Goal: Task Accomplishment & Management: Use online tool/utility

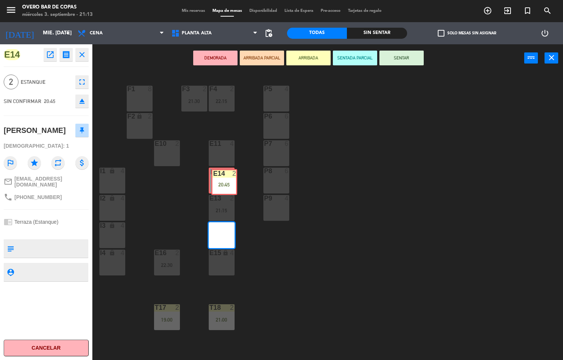
drag, startPoint x: 225, startPoint y: 231, endPoint x: 228, endPoint y: 177, distance: 53.3
click at [228, 177] on div "P5 4 F1 8 F3 2 21:30 F4 2 22:15 P6 6 F2 lock 2 P7 6 E10 2 E11 4 P8 6 E12 2 I1 l…" at bounding box center [330, 216] width 465 height 288
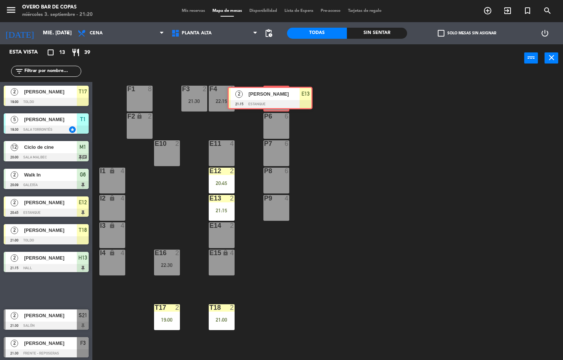
drag, startPoint x: 54, startPoint y: 285, endPoint x: 278, endPoint y: 92, distance: 295.6
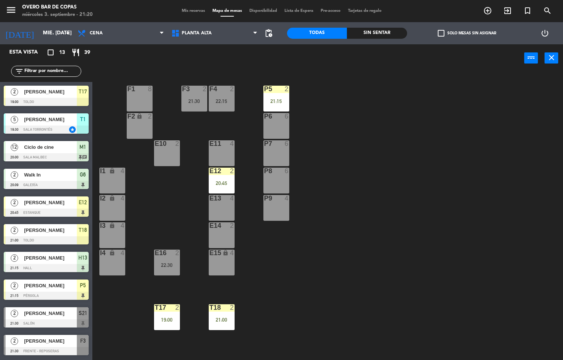
click at [420, 154] on div "P5 2 21:15 F1 8 F3 2 21:30 F4 2 22:15 P6 6 F2 lock 2 P7 6 E10 2 E11 4 P8 6 E12 …" at bounding box center [330, 216] width 465 height 288
click at [404, 165] on div "P5 2 21:15 F1 8 F3 2 21:30 F4 2 22:15 P6 6 F2 lock 2 P7 6 E10 2 E11 4 P8 6 E12 …" at bounding box center [330, 216] width 465 height 288
click at [226, 103] on div "22:15" at bounding box center [222, 101] width 26 height 5
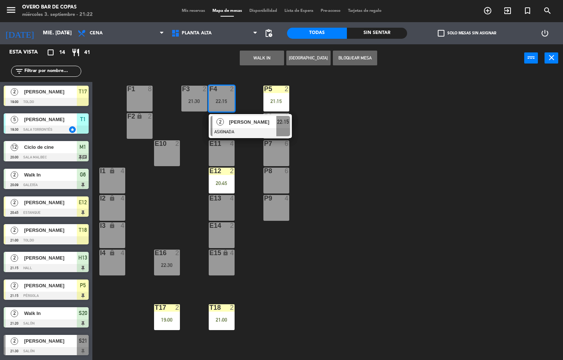
click at [260, 59] on button "WALK IN" at bounding box center [262, 58] width 44 height 15
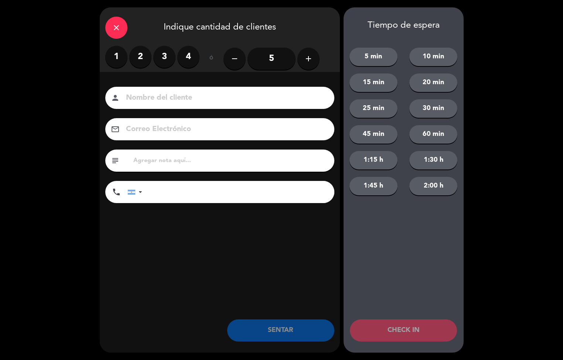
click at [162, 52] on label "3" at bounding box center [164, 57] width 22 height 22
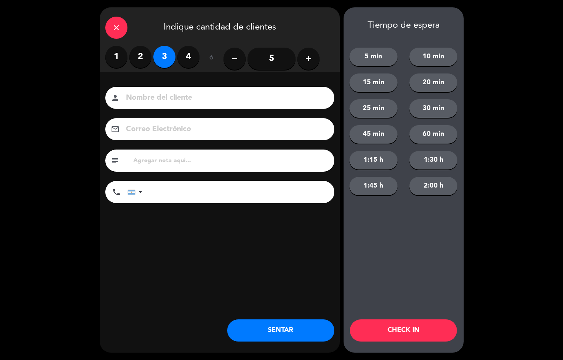
click at [283, 330] on button "SENTAR" at bounding box center [280, 331] width 107 height 22
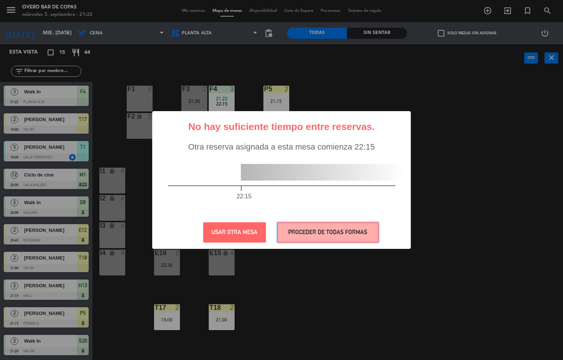
click at [354, 229] on button "PROCEDER DE TODAS FORMAS" at bounding box center [328, 232] width 102 height 20
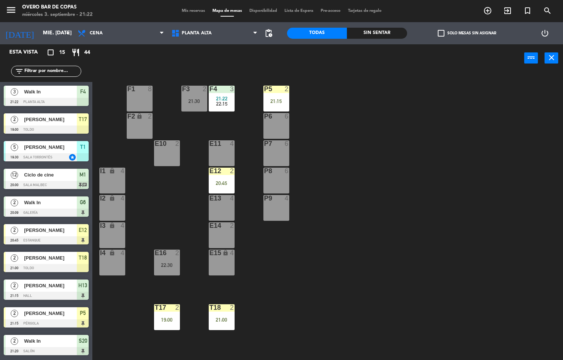
click at [230, 91] on div "3" at bounding box center [232, 89] width 4 height 7
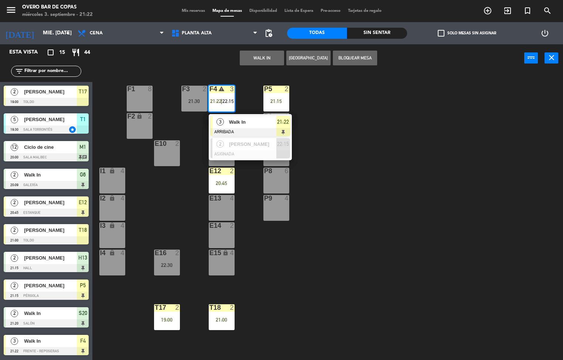
click at [251, 120] on span "Walk In" at bounding box center [252, 122] width 47 height 8
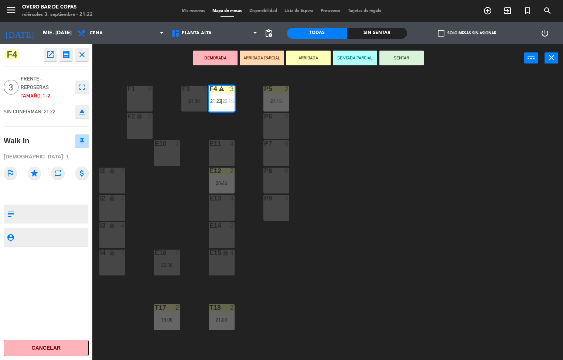
click at [416, 59] on button "SENTAR" at bounding box center [402, 58] width 44 height 15
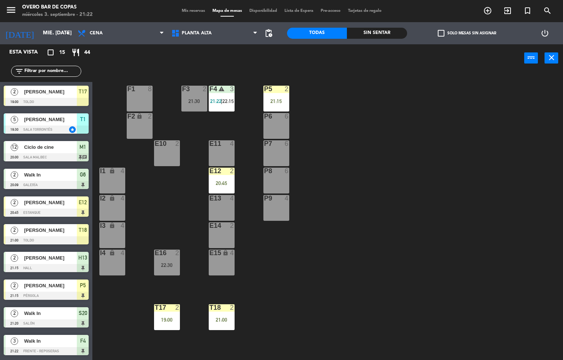
click at [451, 143] on div "P5 2 21:15 F1 8 F3 2 21:30 F4 warning 3 21:22 | 22:15 P6 6 F2 lock 2 P7 6 E10 2…" at bounding box center [330, 216] width 465 height 288
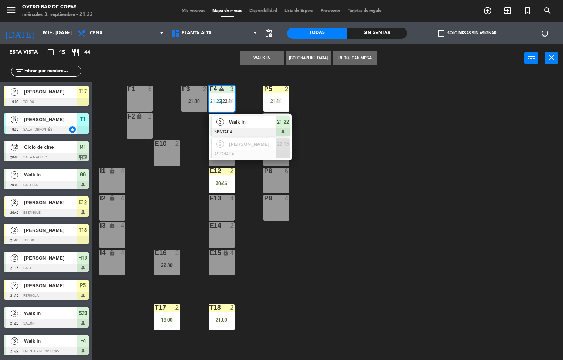
click at [255, 118] on span "Walk In" at bounding box center [252, 122] width 47 height 8
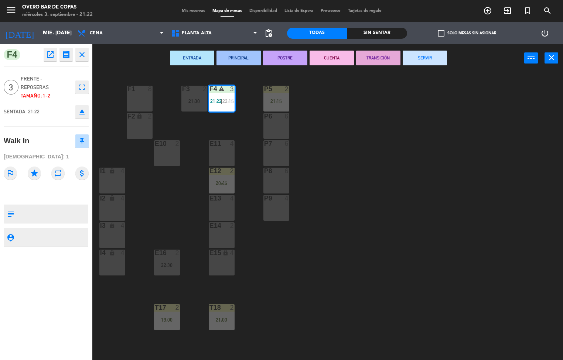
click at [438, 57] on button "SERVIR" at bounding box center [425, 58] width 44 height 15
click at [457, 144] on div "P5 2 21:15 F1 8 F3 2 21:30 F4 warning 3 21:22 | 22:15 P6 6 F2 lock 2 P7 6 E10 2…" at bounding box center [330, 216] width 465 height 288
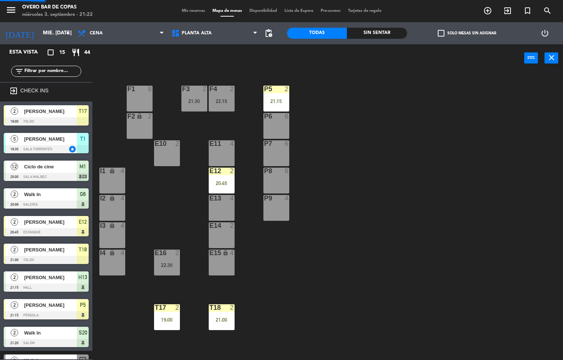
scroll to position [0, 0]
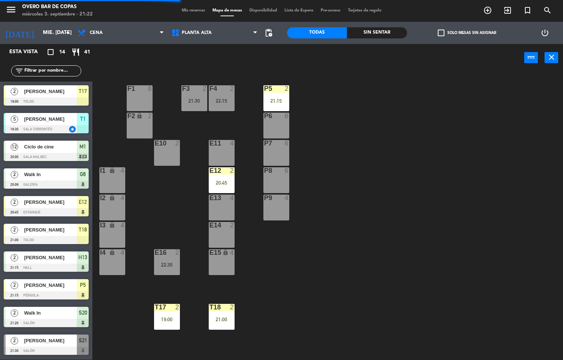
click at [409, 175] on div "P5 2 21:15 F1 8 F3 2 21:30 F4 2 22:15 P6 6 F2 lock 2 P7 6 E10 2 E11 4 P8 6 E12 …" at bounding box center [330, 216] width 465 height 288
click at [278, 101] on div "21:15" at bounding box center [276, 100] width 26 height 5
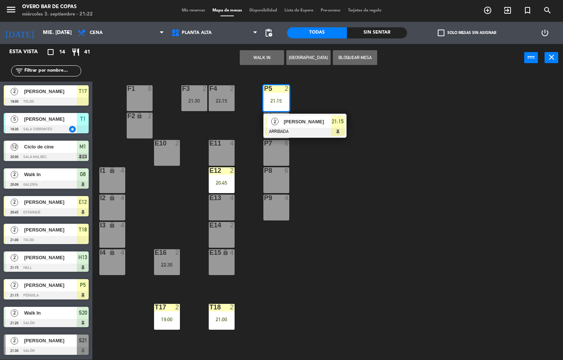
click at [303, 128] on div at bounding box center [304, 132] width 79 height 8
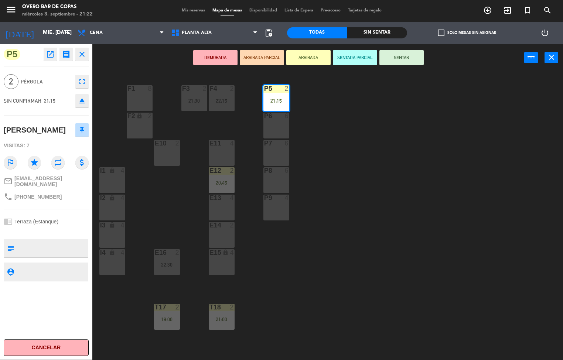
click at [409, 59] on button "SENTAR" at bounding box center [402, 57] width 44 height 15
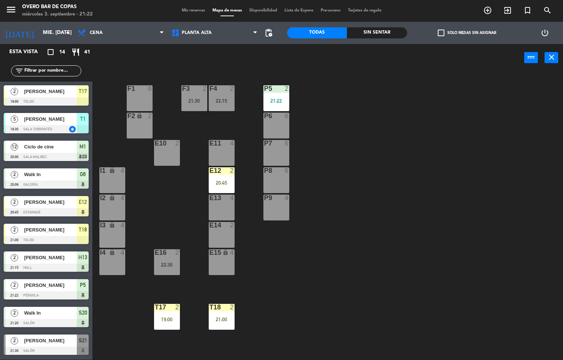
click at [431, 188] on div "P5 2 21:22 F1 8 F3 2 21:30 F4 2 22:15 P6 6 F2 lock 2 P7 6 E10 2 E11 4 P8 6 E12 …" at bounding box center [330, 216] width 465 height 288
click at [223, 179] on div "E12 2 20:45" at bounding box center [222, 180] width 26 height 26
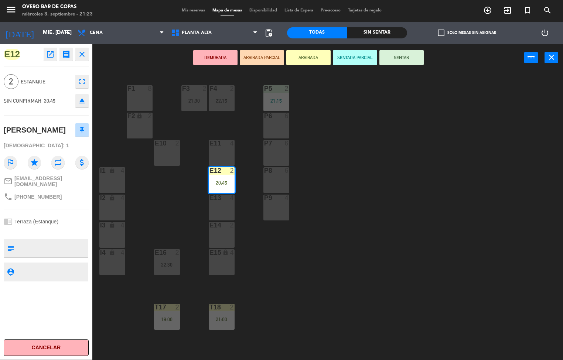
click at [407, 57] on button "SENTAR" at bounding box center [402, 57] width 44 height 15
click at [452, 139] on div "P5 2 21:15 F1 8 F3 2 21:30 F4 2 22:15 P6 6 F2 lock 2 P7 6 E10 2 E11 4 P8 6 E12 …" at bounding box center [330, 216] width 465 height 288
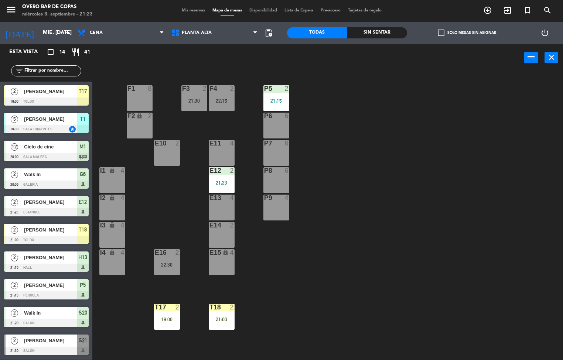
click at [219, 313] on div "T18 2 21:00" at bounding box center [222, 317] width 26 height 26
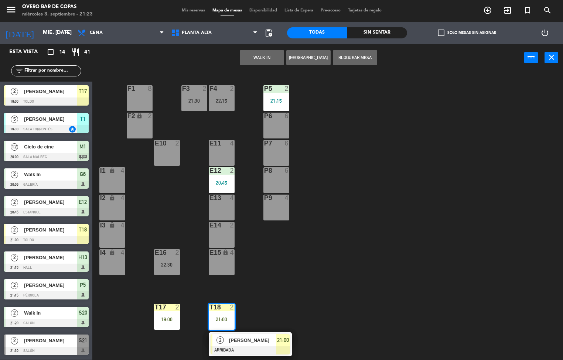
click at [248, 343] on span "[PERSON_NAME]" at bounding box center [252, 341] width 47 height 8
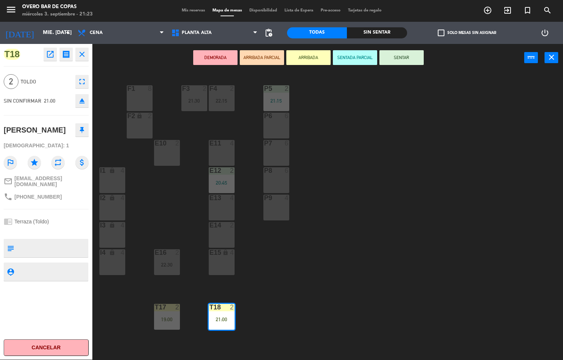
click at [414, 59] on button "SENTAR" at bounding box center [402, 57] width 44 height 15
click at [433, 163] on div "P5 2 21:15 F1 8 F3 2 21:30 F4 2 22:15 P6 6 F2 lock 2 P7 6 E10 2 E11 4 P8 6 E12 …" at bounding box center [330, 216] width 465 height 288
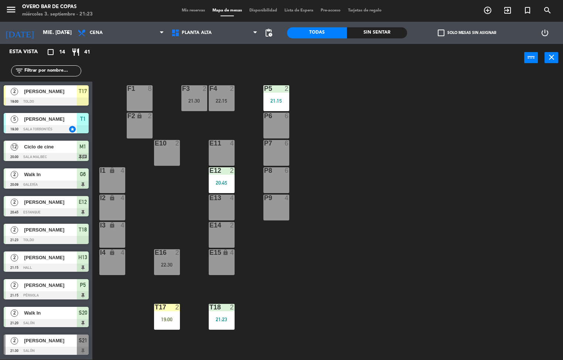
click at [163, 320] on div "19:00" at bounding box center [167, 319] width 26 height 5
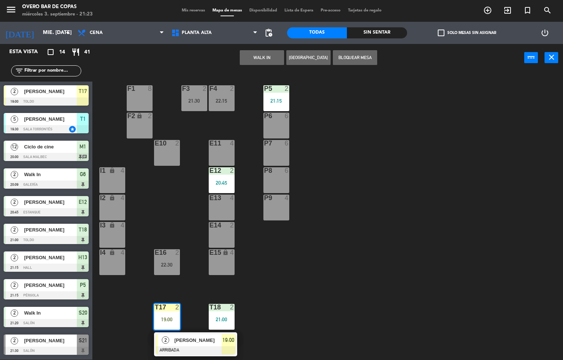
click at [186, 338] on span "[PERSON_NAME]" at bounding box center [197, 341] width 47 height 8
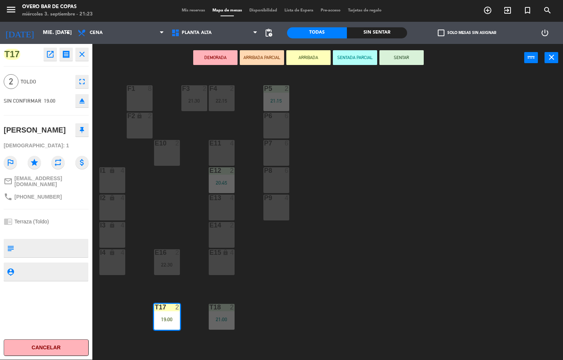
click at [409, 57] on button "SENTAR" at bounding box center [402, 57] width 44 height 15
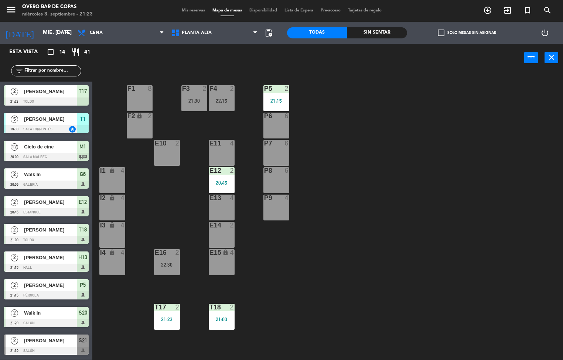
click at [427, 180] on div "P5 2 21:15 F1 8 F3 2 21:30 F4 2 22:15 P6 6 F2 lock 2 P7 6 E10 2 E11 4 P8 6 E12 …" at bounding box center [330, 216] width 465 height 288
click at [390, 205] on div "P5 2 21:15 F1 8 F3 2 21:30 F4 2 22:15 P6 6 F2 lock 2 P7 6 E10 2 E11 4 P8 6 E12 …" at bounding box center [330, 216] width 465 height 288
click at [405, 250] on div "P5 2 21:15 F1 8 F3 2 21:30 F4 2 22:15 P6 6 F2 lock 2 P7 6 E10 2 E11 4 P8 6 E12 …" at bounding box center [330, 216] width 465 height 288
click at [218, 226] on div at bounding box center [221, 225] width 12 height 7
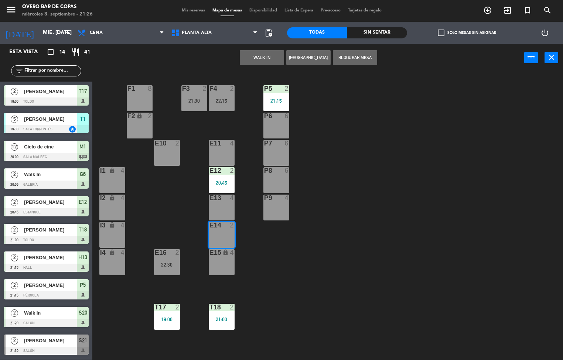
click at [254, 54] on button "WALK IN" at bounding box center [262, 57] width 44 height 15
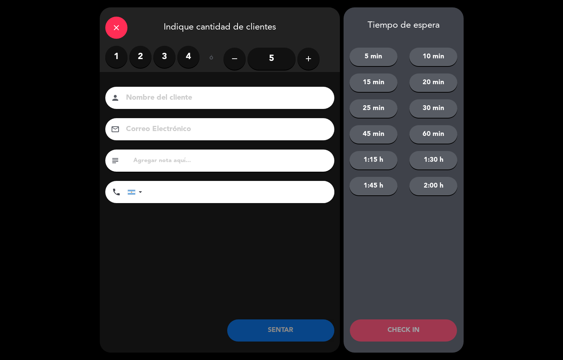
click at [140, 54] on label "2" at bounding box center [140, 57] width 22 height 22
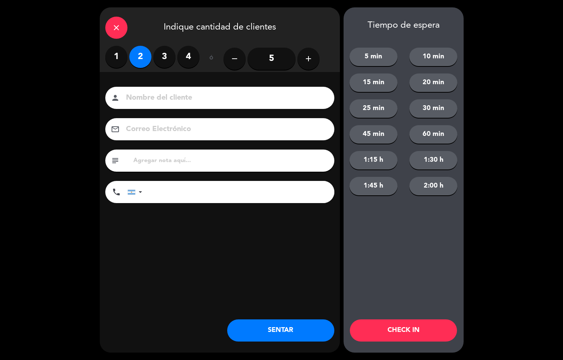
click at [283, 334] on button "SENTAR" at bounding box center [280, 331] width 107 height 22
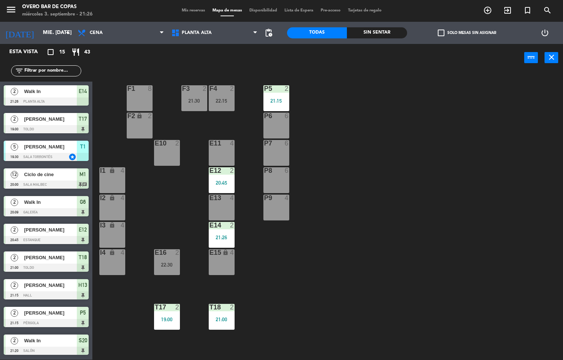
click at [463, 166] on div "P5 2 21:15 F1 8 F3 2 21:30 F4 2 22:15 P6 6 F2 lock 2 P7 6 E10 2 E11 4 P8 6 E12 …" at bounding box center [330, 216] width 465 height 288
click at [429, 182] on div "P5 2 21:15 F1 8 F3 2 21:30 F4 2 22:15 P6 6 F2 lock 2 P7 6 E10 2 E11 4 P8 6 E12 …" at bounding box center [330, 216] width 465 height 288
click at [401, 180] on div "P5 2 21:15 F1 8 F3 2 21:30 F4 2 22:15 P6 6 F2 lock 2 P7 6 E10 2 E11 4 P8 6 E12 …" at bounding box center [330, 216] width 465 height 288
click at [442, 80] on div "P5 2 21:15 F1 8 F3 2 21:30 F4 2 22:15 P6 6 F2 lock 2 P7 6 E10 2 E11 4 P8 6 E12 …" at bounding box center [330, 216] width 465 height 288
click at [457, 231] on div "P5 2 21:15 F1 8 F3 2 21:30 F4 2 22:15 P6 6 F2 lock 2 P7 6 E10 2 E11 4 P8 6 E12 …" at bounding box center [330, 216] width 465 height 288
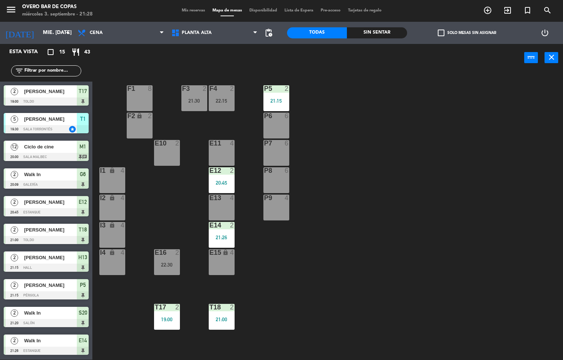
click at [400, 211] on div "P5 2 21:15 F1 8 F3 2 21:30 F4 2 22:15 P6 6 F2 lock 2 P7 6 E10 2 E11 4 P8 6 E12 …" at bounding box center [330, 216] width 465 height 288
click at [427, 152] on div "P5 2 21:15 F1 8 F3 2 21:30 F4 2 22:15 P6 6 F2 lock 2 P7 6 E10 2 E11 4 P8 6 E12 …" at bounding box center [330, 216] width 465 height 288
click at [468, 177] on div "P5 2 21:15 F1 8 F3 2 21:30 F4 2 22:15 P6 6 F2 lock 2 P7 6 E10 2 E11 4 P8 6 E12 …" at bounding box center [330, 216] width 465 height 288
click at [422, 169] on div "P5 2 21:15 F1 8 F3 2 21:30 F4 2 22:15 P6 6 F2 lock 2 P7 6 E10 2 E11 4 P8 6 E12 …" at bounding box center [330, 216] width 465 height 288
click at [427, 215] on div "P5 2 21:15 F1 8 F3 2 21:30 F4 2 22:15 P6 6 F2 lock 2 P7 6 E10 2 E11 4 P8 6 E12 …" at bounding box center [330, 216] width 465 height 288
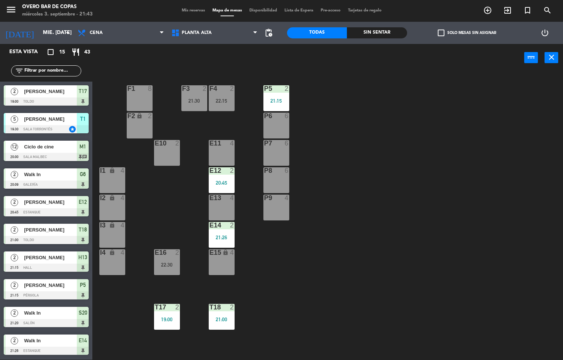
click at [466, 180] on div "P5 2 21:15 F1 8 F3 2 21:30 F4 2 22:15 P6 6 F2 lock 2 P7 6 E10 2 E11 4 P8 6 E12 …" at bounding box center [330, 216] width 465 height 288
click at [476, 210] on div "P5 2 21:15 F1 8 F3 2 21:30 F4 2 22:15 P6 6 F2 lock 2 P7 6 E10 2 E11 4 P8 6 E12 …" at bounding box center [330, 216] width 465 height 288
click at [164, 307] on div at bounding box center [167, 307] width 12 height 7
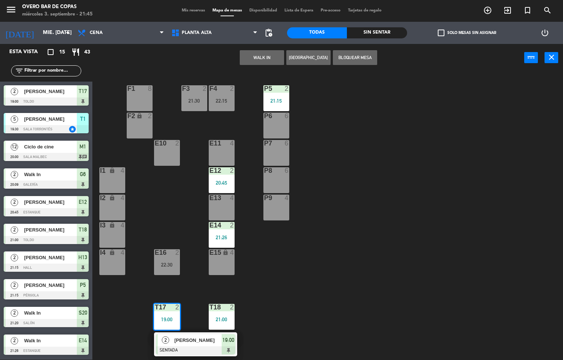
click at [187, 344] on span "[PERSON_NAME]" at bounding box center [197, 341] width 47 height 8
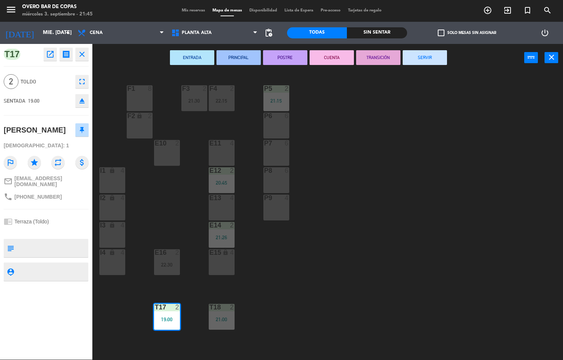
click at [374, 57] on button "TRANSICIÓN" at bounding box center [378, 57] width 44 height 15
click at [417, 198] on div "P5 2 21:15 F1 8 F3 2 21:30 F4 2 22:15 P6 6 F2 lock 2 P7 6 E10 2 E11 4 P8 6 E12 …" at bounding box center [330, 216] width 465 height 288
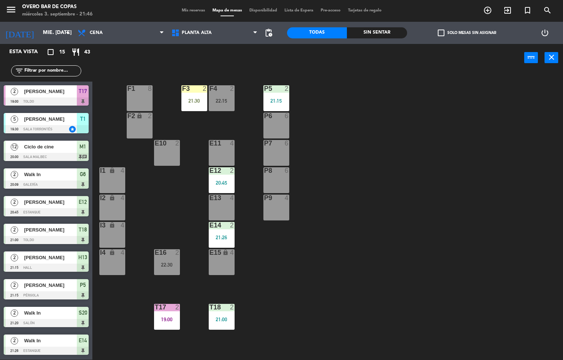
click at [221, 88] on div at bounding box center [221, 88] width 12 height 7
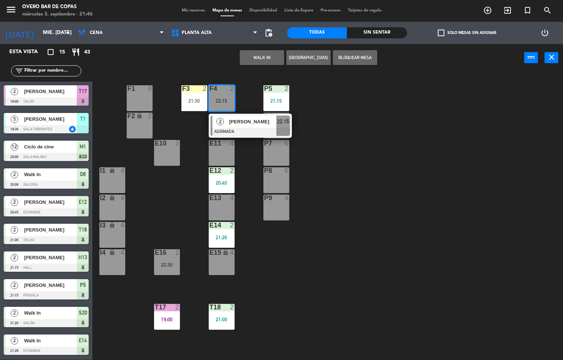
click at [197, 90] on div at bounding box center [194, 88] width 12 height 7
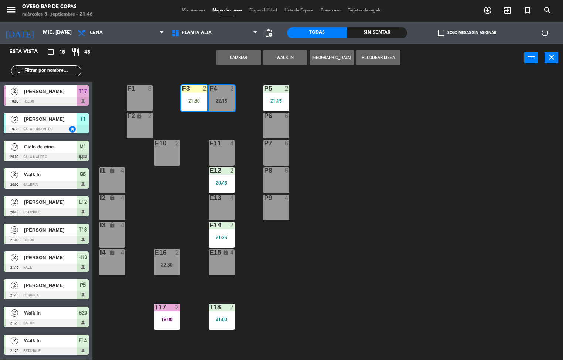
click at [232, 59] on button "Cambiar" at bounding box center [239, 57] width 44 height 15
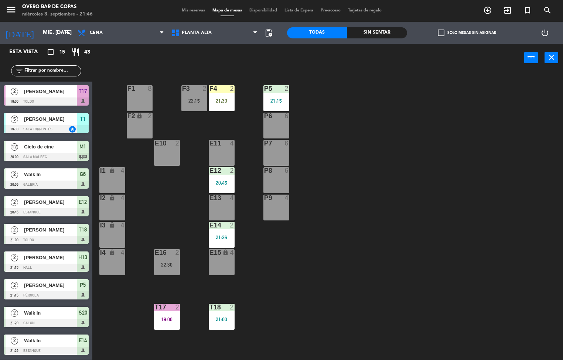
click at [470, 200] on div "P5 2 21:15 F1 8 F3 2 22:15 F4 2 21:30 P6 6 F2 lock 2 P7 6 E10 2 E11 4 P8 6 E12 …" at bounding box center [330, 216] width 465 height 288
click at [219, 91] on div at bounding box center [221, 88] width 12 height 7
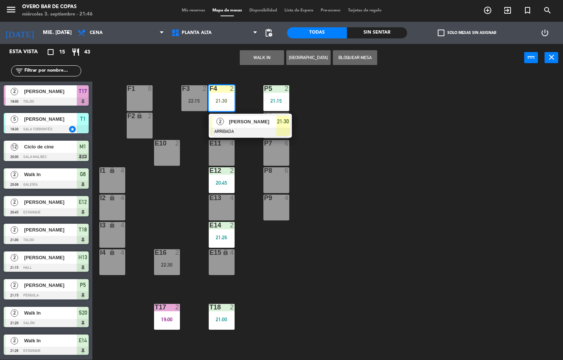
click at [246, 122] on span "[PERSON_NAME]" at bounding box center [252, 122] width 47 height 8
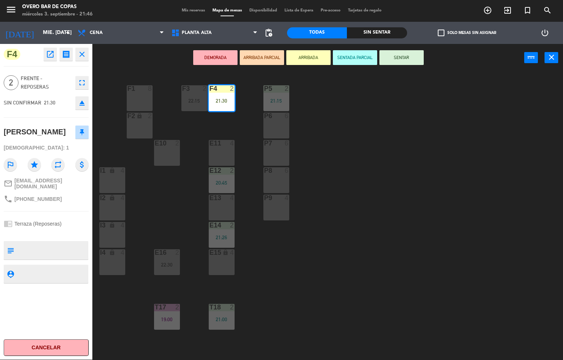
click at [408, 57] on button "SENTAR" at bounding box center [402, 57] width 44 height 15
click at [455, 156] on div "P5 2 21:15 F1 8 F3 2 22:15 F4 2 21:30 P6 6 F2 lock 2 P7 6 E10 2 E11 4 P8 6 E12 …" at bounding box center [330, 216] width 465 height 288
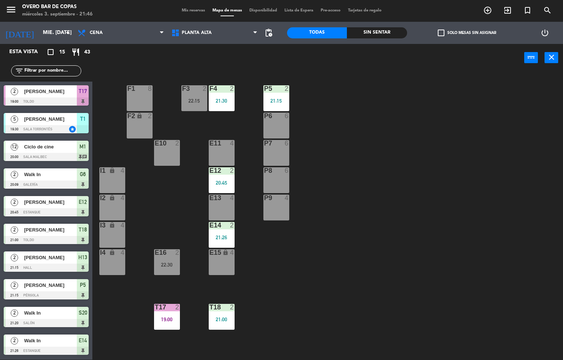
scroll to position [38, 0]
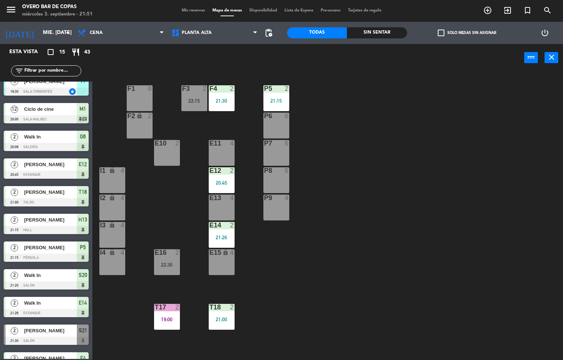
click at [437, 233] on div "P5 2 21:15 F1 8 F3 2 22:15 F4 2 21:30 P6 6 F2 lock 2 P7 6 E10 2 E11 4 P8 6 E12 …" at bounding box center [330, 216] width 465 height 288
click at [172, 319] on div "19:00" at bounding box center [167, 319] width 26 height 5
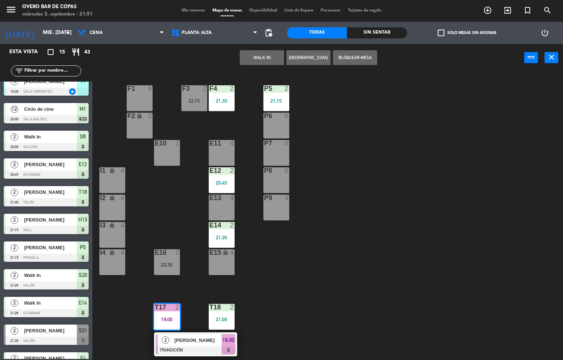
click at [186, 344] on span "[PERSON_NAME]" at bounding box center [197, 341] width 47 height 8
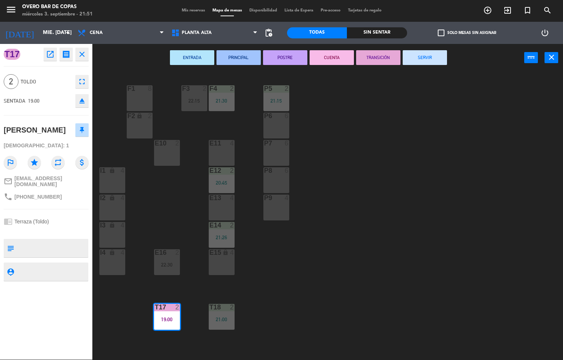
click at [431, 55] on button "SERVIR" at bounding box center [425, 57] width 44 height 15
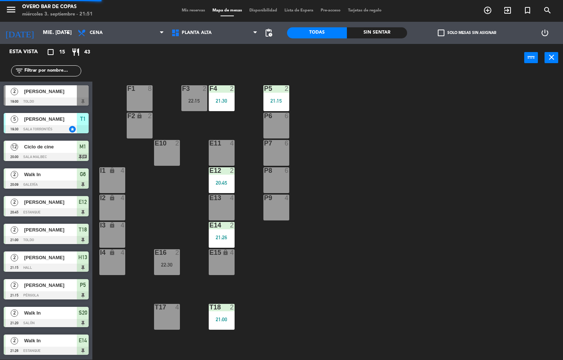
click at [470, 224] on div "P5 2 21:15 F1 8 F3 2 22:15 F4 2 21:30 P6 6 F2 lock 2 P7 6 E10 2 E11 4 P8 6 E12 …" at bounding box center [330, 216] width 465 height 288
click at [467, 214] on div "P5 2 21:15 F1 8 F3 2 22:15 F4 2 21:30 P6 6 F2 lock 2 P7 6 E10 2 E11 4 P8 6 E12 …" at bounding box center [330, 216] width 465 height 288
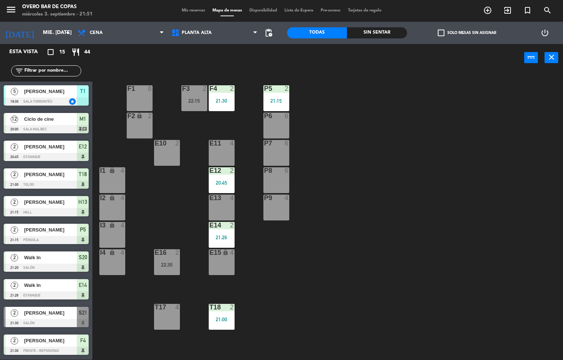
click at [474, 163] on div "P5 2 21:15 F1 8 F3 2 22:15 F4 2 21:30 P6 6 F2 lock 2 P7 6 E10 2 E11 4 P8 6 E12 …" at bounding box center [330, 216] width 465 height 288
click at [469, 203] on div "P5 2 21:15 F1 8 F3 2 22:15 F4 2 21:30 P6 6 F2 lock 2 P7 6 E10 2 E11 4 P8 6 E12 …" at bounding box center [330, 216] width 465 height 288
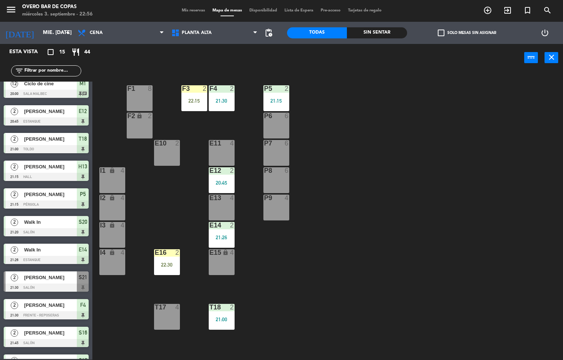
scroll to position [55, 0]
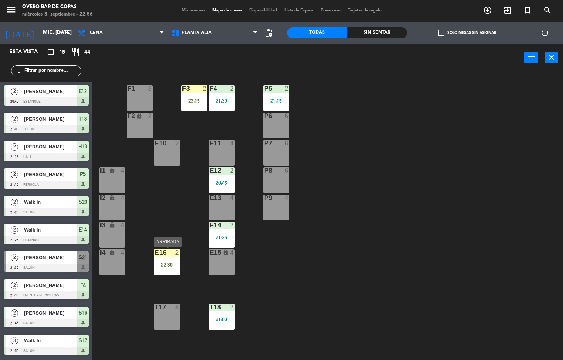
click at [166, 263] on div "22:30" at bounding box center [167, 264] width 26 height 5
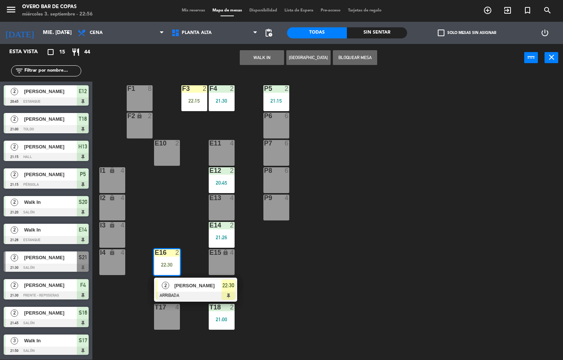
click at [372, 154] on div "P5 2 21:15 F1 8 F3 2 22:15 F4 2 21:30 P6 6 F2 lock 2 P7 6 E10 2 E11 4 P8 6 E12 …" at bounding box center [330, 216] width 465 height 288
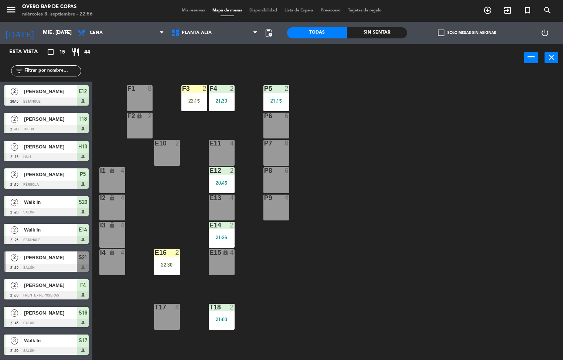
click at [222, 319] on div "21:00" at bounding box center [222, 319] width 26 height 5
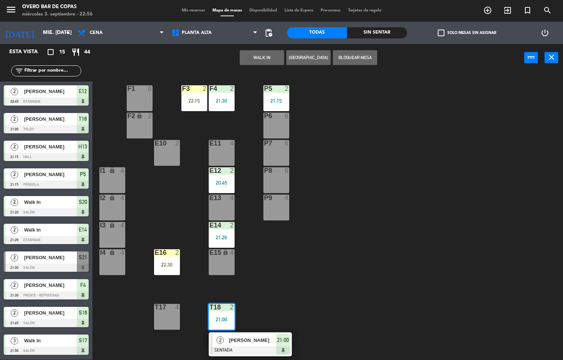
click at [325, 266] on div "P5 2 21:15 F1 8 F3 2 22:15 F4 2 21:30 P6 6 F2 lock 2 P7 6 E10 2 E11 4 P8 6 E12 …" at bounding box center [330, 216] width 465 height 288
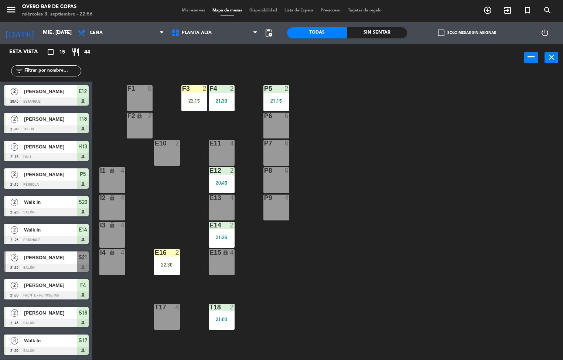
click at [162, 264] on div "22:30" at bounding box center [167, 264] width 26 height 5
click at [174, 259] on div "E16 2 22:30" at bounding box center [167, 262] width 26 height 26
click at [170, 257] on div "E16 2 22:30" at bounding box center [167, 262] width 26 height 26
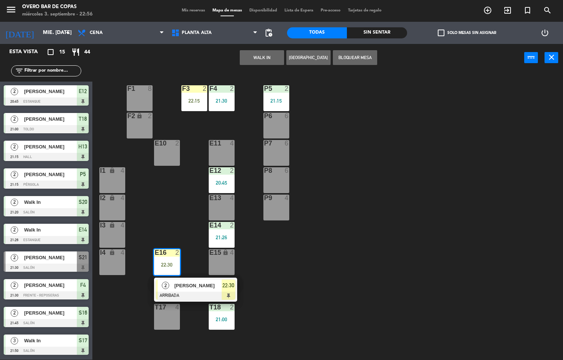
drag, startPoint x: 176, startPoint y: 287, endPoint x: 242, endPoint y: 275, distance: 66.9
click at [177, 287] on div "2 [PERSON_NAME] ARRIBADA 22:30" at bounding box center [196, 290] width 94 height 24
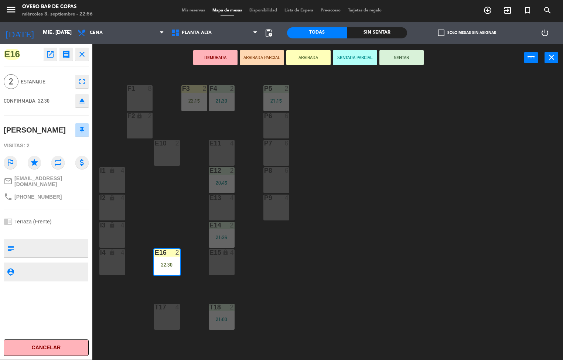
click at [372, 157] on div "P5 2 21:15 F1 8 F3 2 22:15 F4 2 21:30 P6 6 F2 lock 2 P7 6 E10 2 E11 4 P8 6 E12 …" at bounding box center [330, 216] width 465 height 288
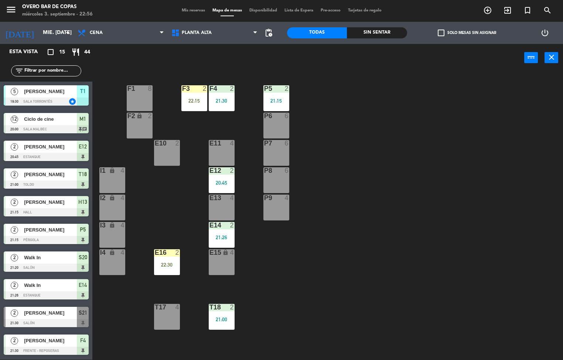
scroll to position [0, 0]
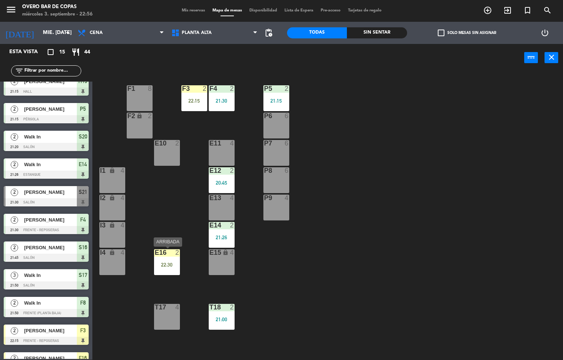
click at [155, 254] on div "E16" at bounding box center [155, 252] width 0 height 7
click at [171, 265] on div "22:30" at bounding box center [167, 264] width 26 height 5
click at [170, 265] on div "22:30" at bounding box center [167, 264] width 26 height 5
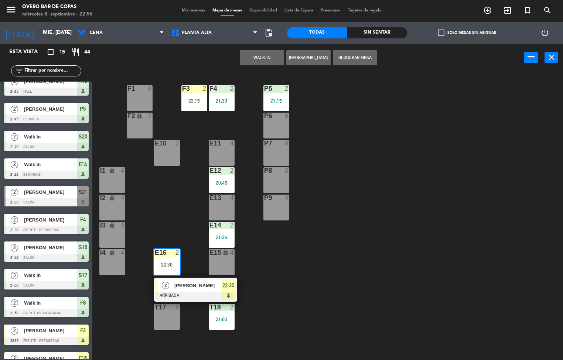
click at [170, 265] on div "22:30" at bounding box center [167, 264] width 26 height 5
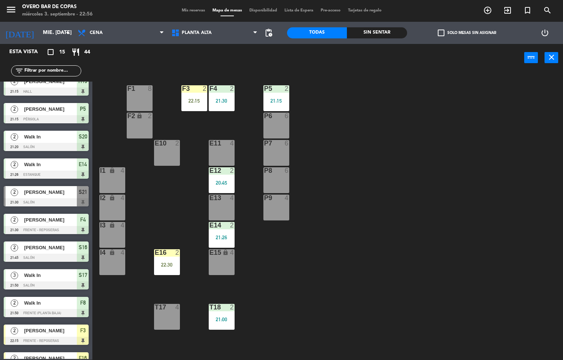
click at [170, 265] on div "22:30" at bounding box center [167, 264] width 26 height 5
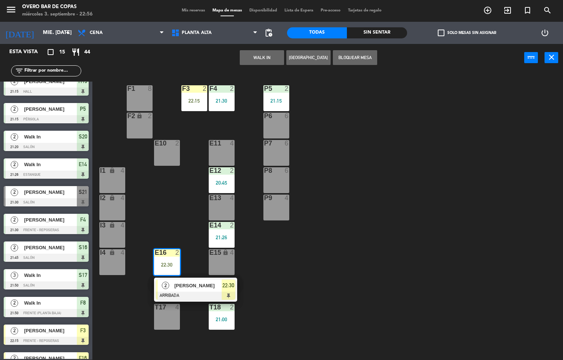
click at [200, 288] on span "[PERSON_NAME]" at bounding box center [197, 286] width 47 height 8
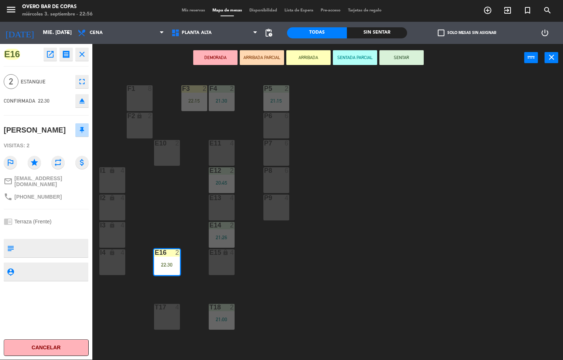
click at [396, 59] on button "SENTAR" at bounding box center [402, 57] width 44 height 15
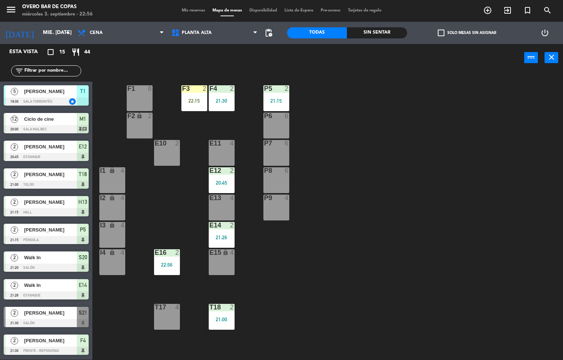
scroll to position [121, 0]
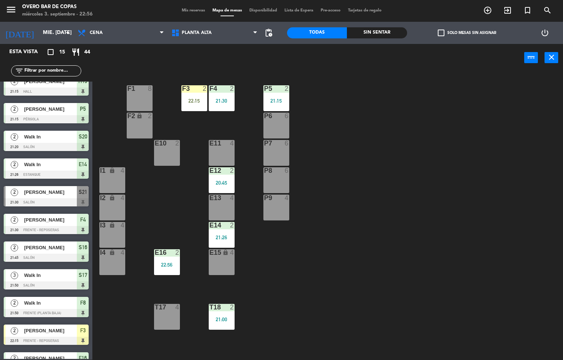
click at [192, 100] on div "22:15" at bounding box center [194, 100] width 26 height 5
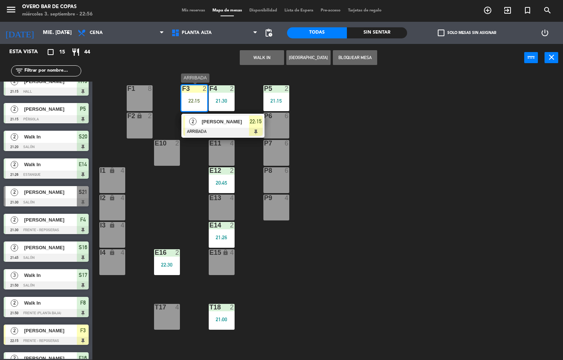
drag, startPoint x: 204, startPoint y: 128, endPoint x: 294, endPoint y: 120, distance: 90.5
click at [204, 127] on div "2 [PERSON_NAME] ARRIBADA 22:15" at bounding box center [223, 126] width 94 height 24
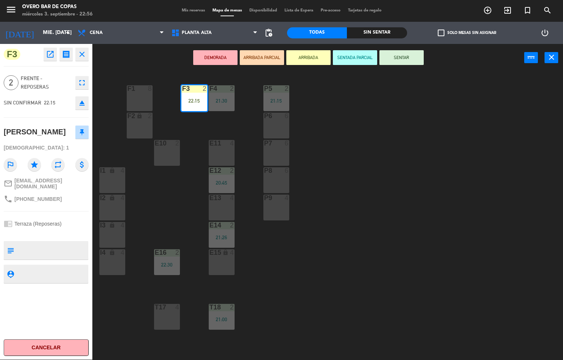
click at [406, 57] on button "SENTAR" at bounding box center [402, 57] width 44 height 15
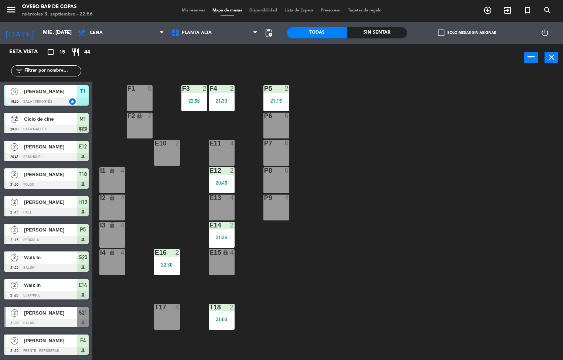
scroll to position [93, 0]
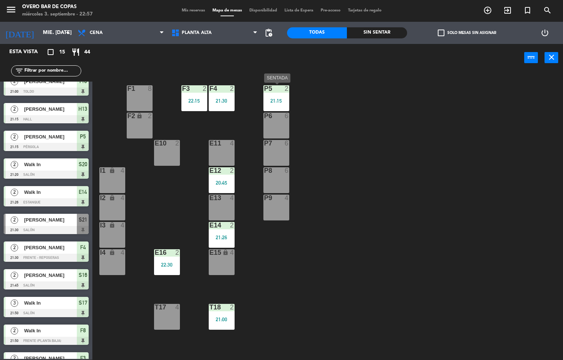
click at [283, 90] on div "2" at bounding box center [288, 88] width 12 height 7
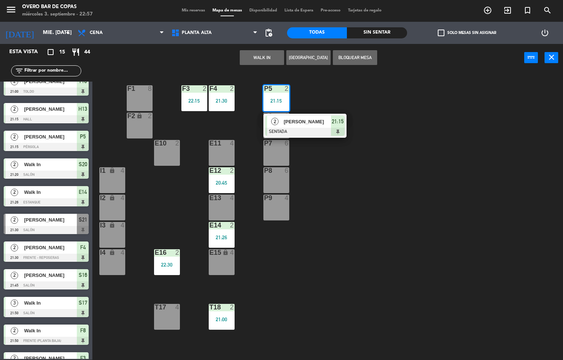
click at [424, 114] on div "P5 2 21:15 2 [PERSON_NAME] SENTADA 21:15 F1 8 F3 2 22:15 F4 2 21:30 P6 6 F2 loc…" at bounding box center [330, 216] width 465 height 288
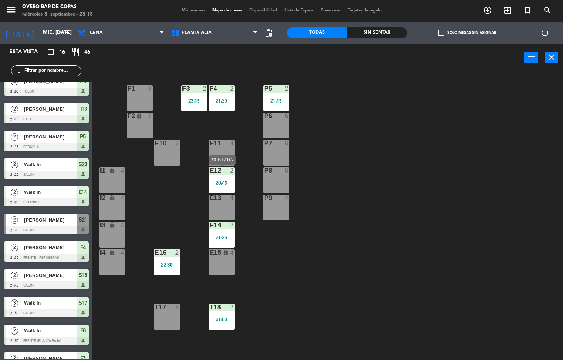
click at [218, 177] on div "E12 2 20:45" at bounding box center [222, 180] width 26 height 26
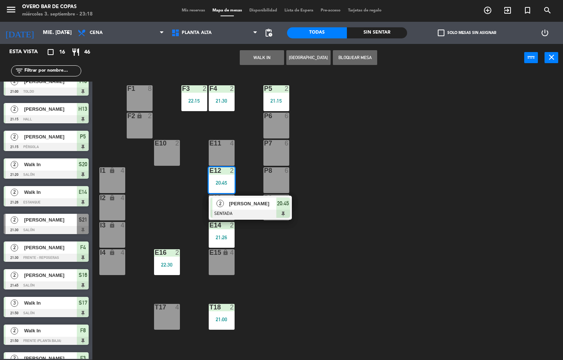
click at [224, 156] on div "E11 4" at bounding box center [222, 153] width 26 height 26
click at [177, 171] on div "P5 2 21:15 F1 8 F3 2 22:15 F4 2 21:30 P6 6 F2 lock 2 P7 6 E10 2 E11 4 P8 6 E12 …" at bounding box center [330, 216] width 465 height 288
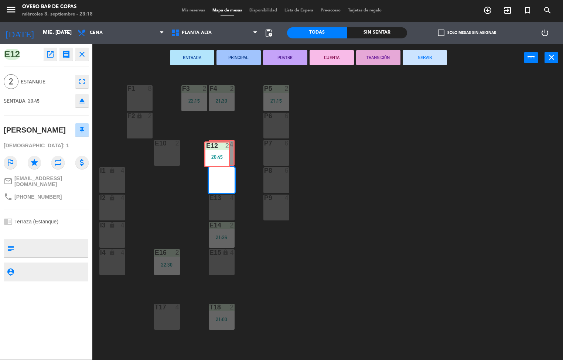
drag, startPoint x: 233, startPoint y: 173, endPoint x: 228, endPoint y: 148, distance: 25.9
click at [228, 148] on div "P5 2 21:15 F1 8 F3 2 22:15 F4 2 21:30 P6 6 F2 lock 2 P7 6 E10 2 E11 4 P8 6 E12 …" at bounding box center [330, 216] width 465 height 288
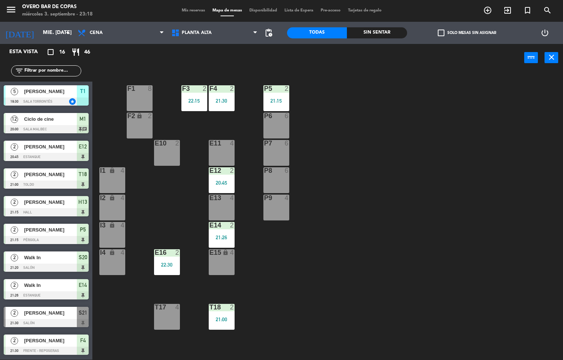
scroll to position [0, 0]
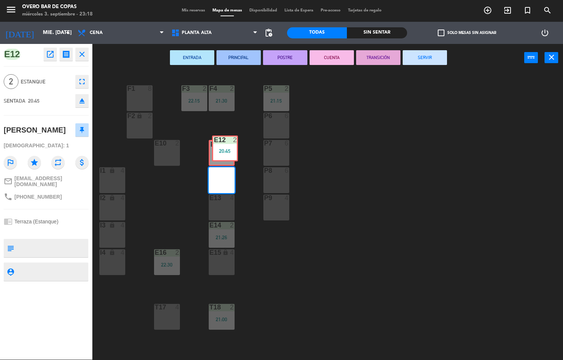
drag, startPoint x: 217, startPoint y: 177, endPoint x: 220, endPoint y: 150, distance: 26.8
click at [220, 145] on div "P5 2 21:15 F1 8 F3 2 22:15 F4 2 21:30 P6 6 F2 lock 2 P7 6 E10 2 E11 4 P8 6 E12 …" at bounding box center [330, 216] width 465 height 288
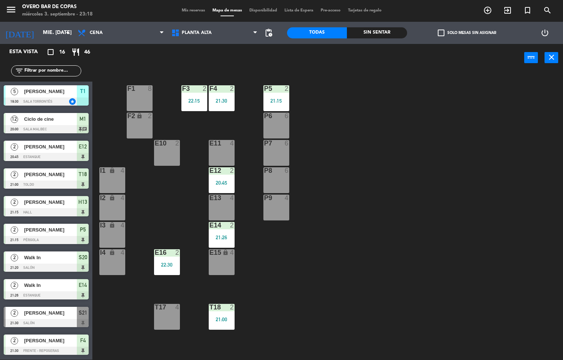
click at [221, 179] on div "E12 2 20:45" at bounding box center [222, 180] width 26 height 26
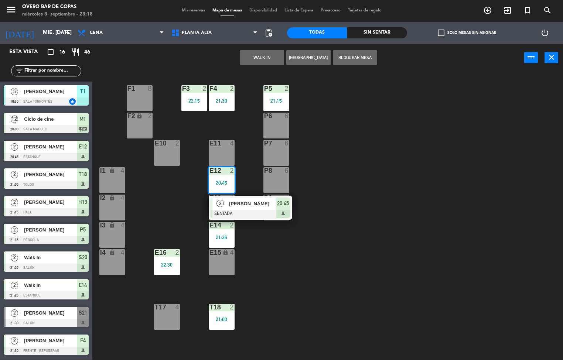
click at [221, 179] on div "E12 2 20:45" at bounding box center [222, 180] width 26 height 26
click at [240, 210] on div at bounding box center [250, 214] width 79 height 8
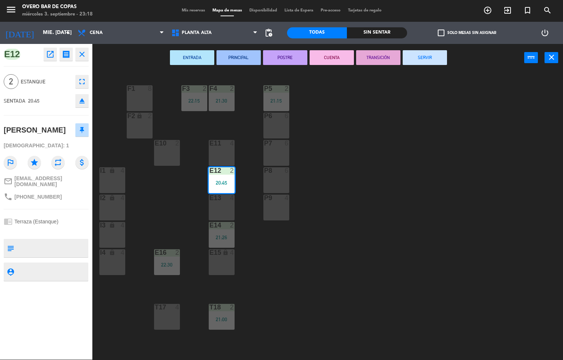
click at [384, 59] on button "TRANSICIÓN" at bounding box center [378, 57] width 44 height 15
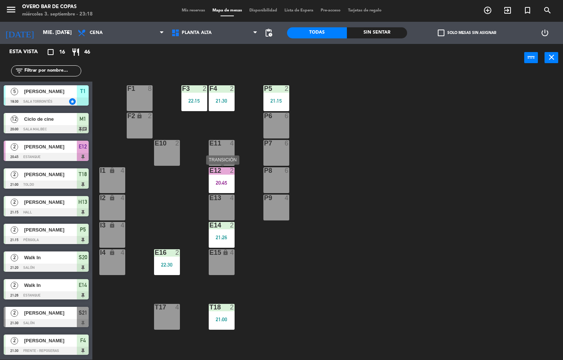
click at [212, 181] on div "20:45" at bounding box center [222, 182] width 26 height 5
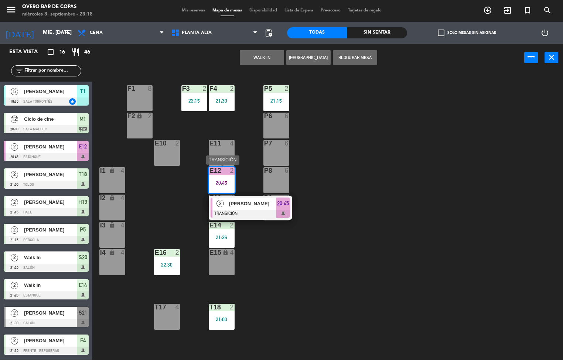
drag, startPoint x: 231, startPoint y: 202, endPoint x: 264, endPoint y: 190, distance: 35.4
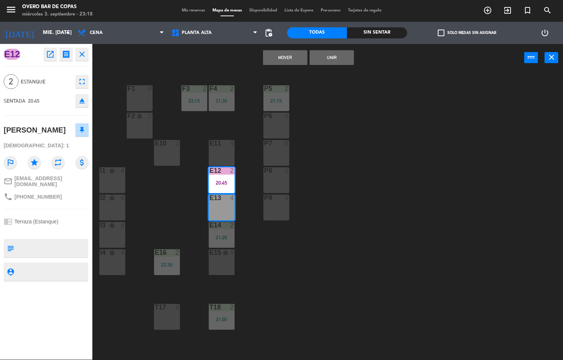
click at [384, 190] on div "P5 2 21:15 F1 8 F3 2 22:15 F4 2 21:30 P6 6 F2 lock 2 P7 6 E10 2 E11 4 P8 6 E12 …" at bounding box center [330, 216] width 465 height 288
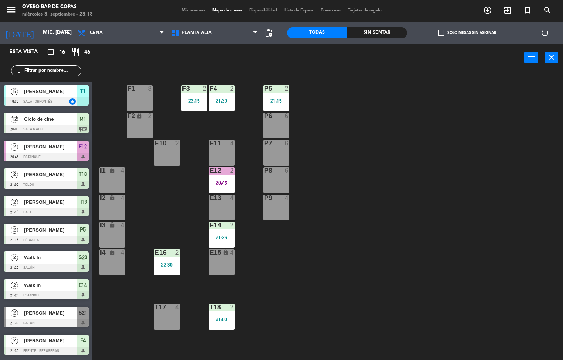
click at [224, 169] on div at bounding box center [221, 170] width 12 height 7
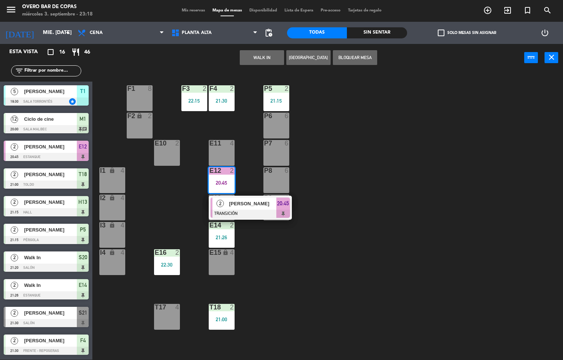
drag, startPoint x: 245, startPoint y: 204, endPoint x: 285, endPoint y: 188, distance: 43.0
click at [246, 205] on div "2 [PERSON_NAME] TRANSICIÓN 20:45" at bounding box center [250, 208] width 94 height 24
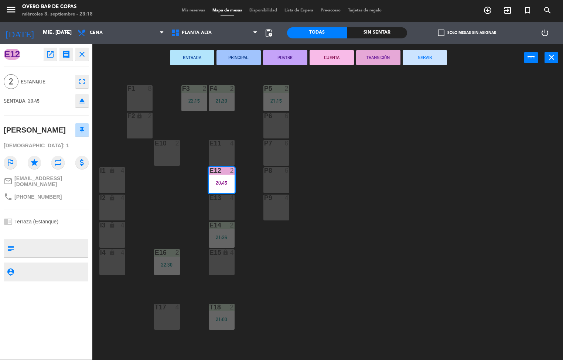
click at [433, 61] on button "SERVIR" at bounding box center [425, 57] width 44 height 15
